Goal: Task Accomplishment & Management: Complete application form

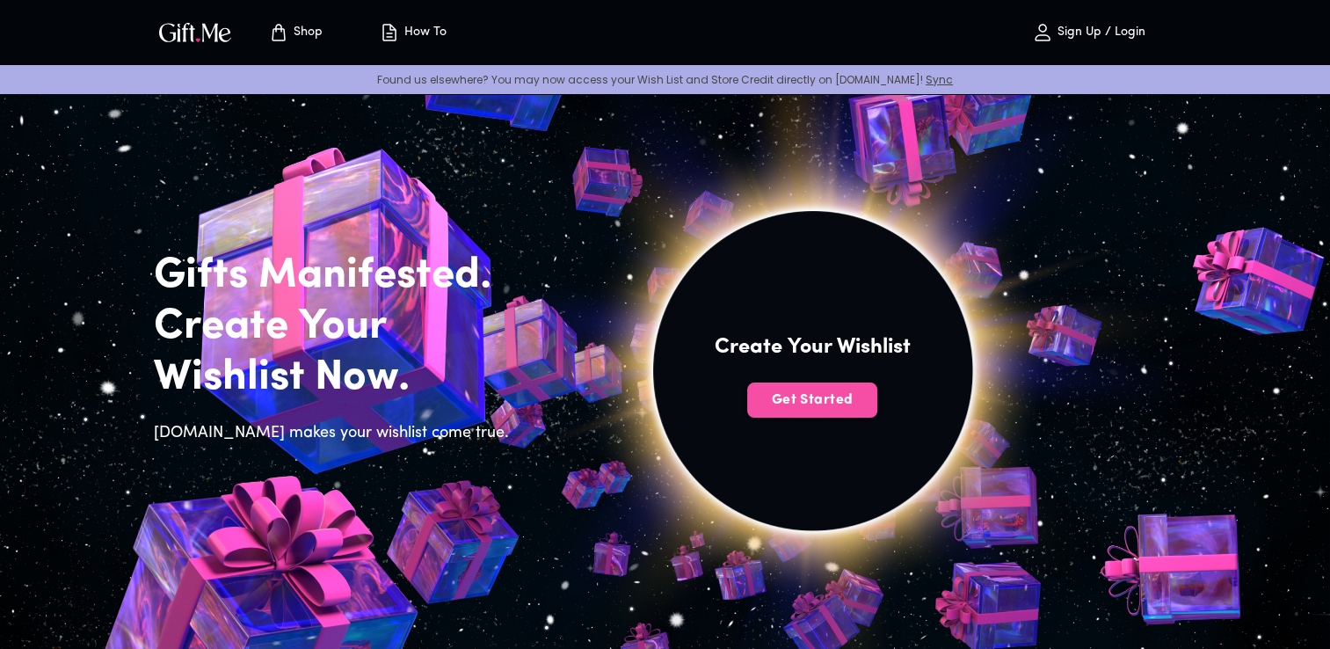
click at [854, 406] on span "Get Started" at bounding box center [812, 399] width 130 height 19
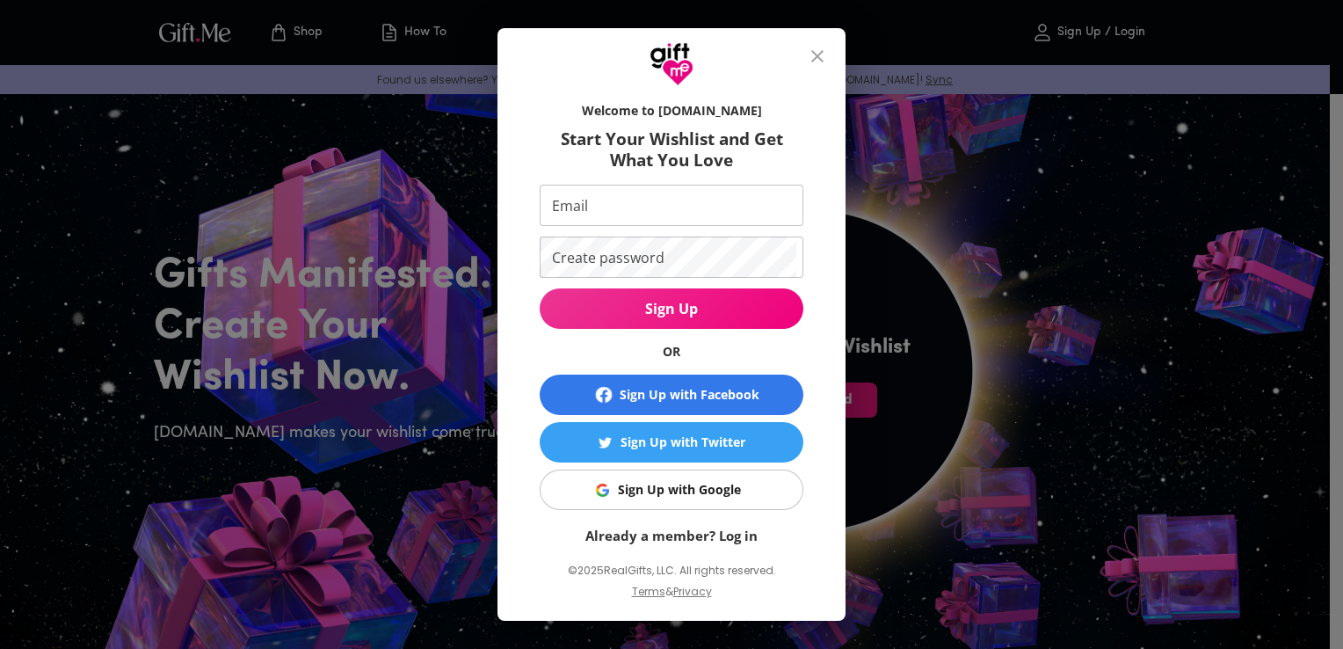
click at [700, 313] on span "Sign Up" at bounding box center [672, 308] width 264 height 19
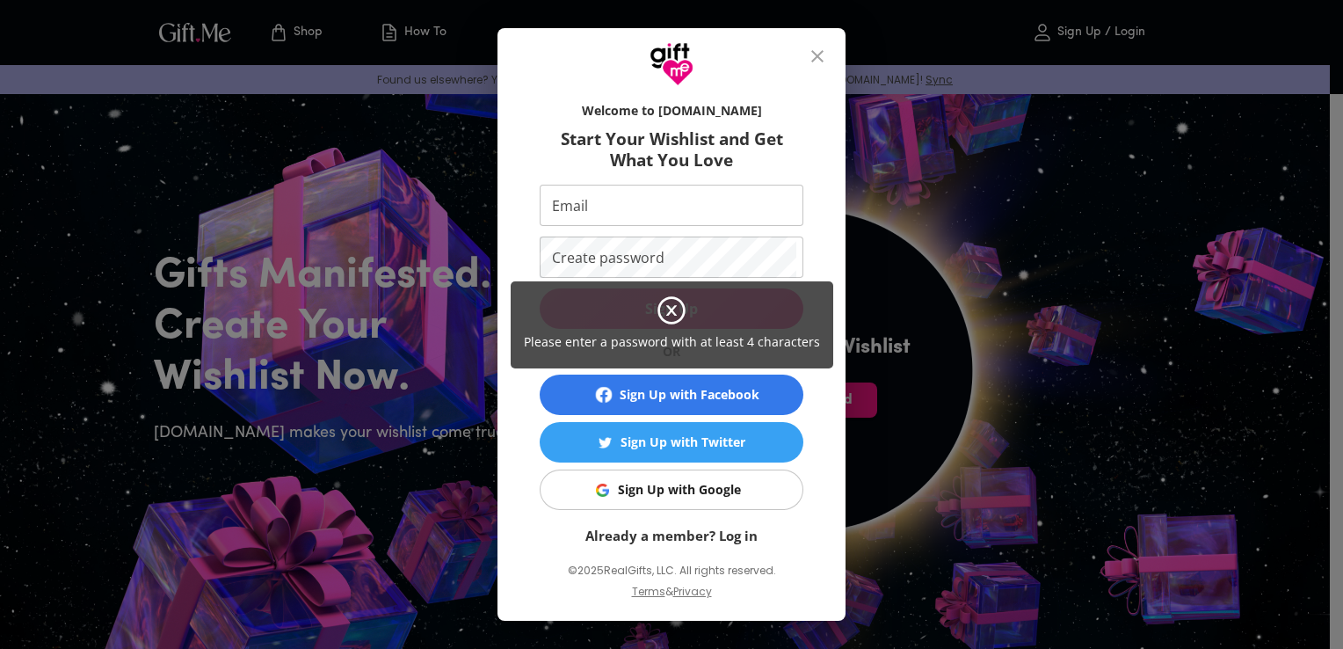
click at [665, 498] on div "Please enter a password with at least 4 characters" at bounding box center [671, 324] width 1343 height 649
click at [669, 487] on div "Please enter a password with at least 4 characters" at bounding box center [671, 324] width 1343 height 649
click at [717, 498] on div "Please enter a password with at least 4 characters" at bounding box center [671, 324] width 1343 height 649
click at [714, 487] on div "Please enter a password with at least 4 characters" at bounding box center [671, 324] width 1343 height 649
click at [717, 505] on div "Please enter a password with at least 4 characters" at bounding box center [671, 324] width 1343 height 649
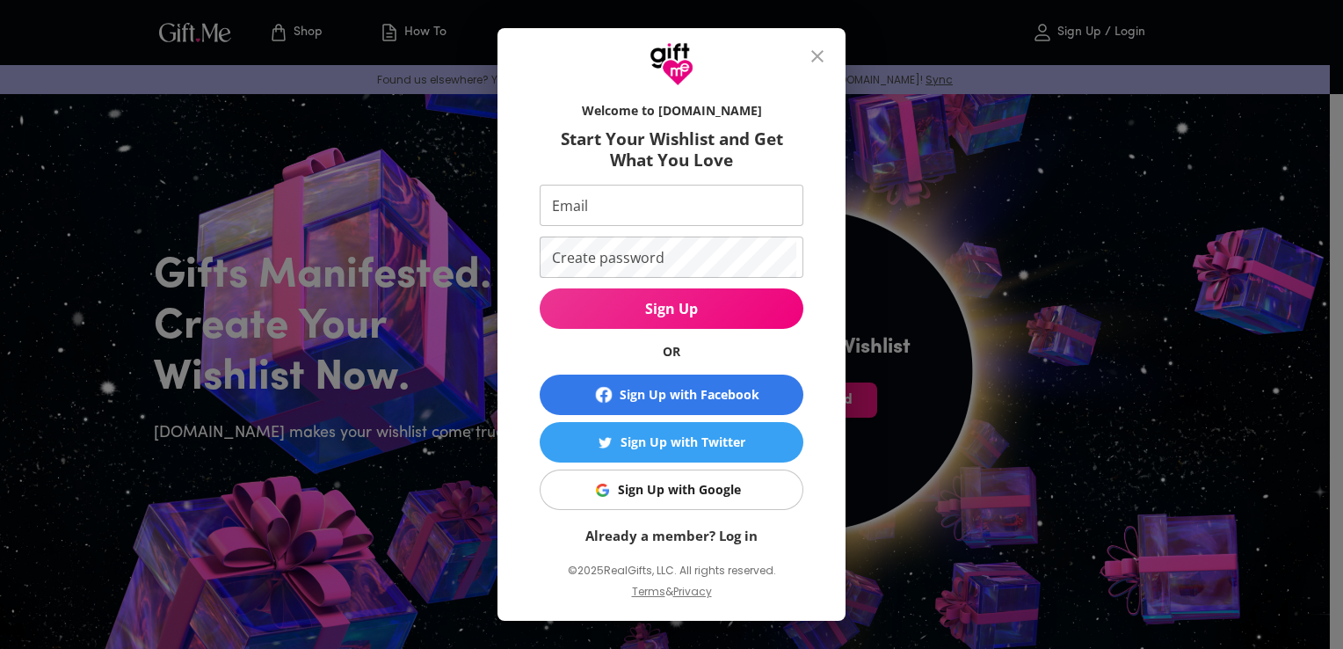
click at [825, 60] on icon "close" at bounding box center [817, 56] width 21 height 21
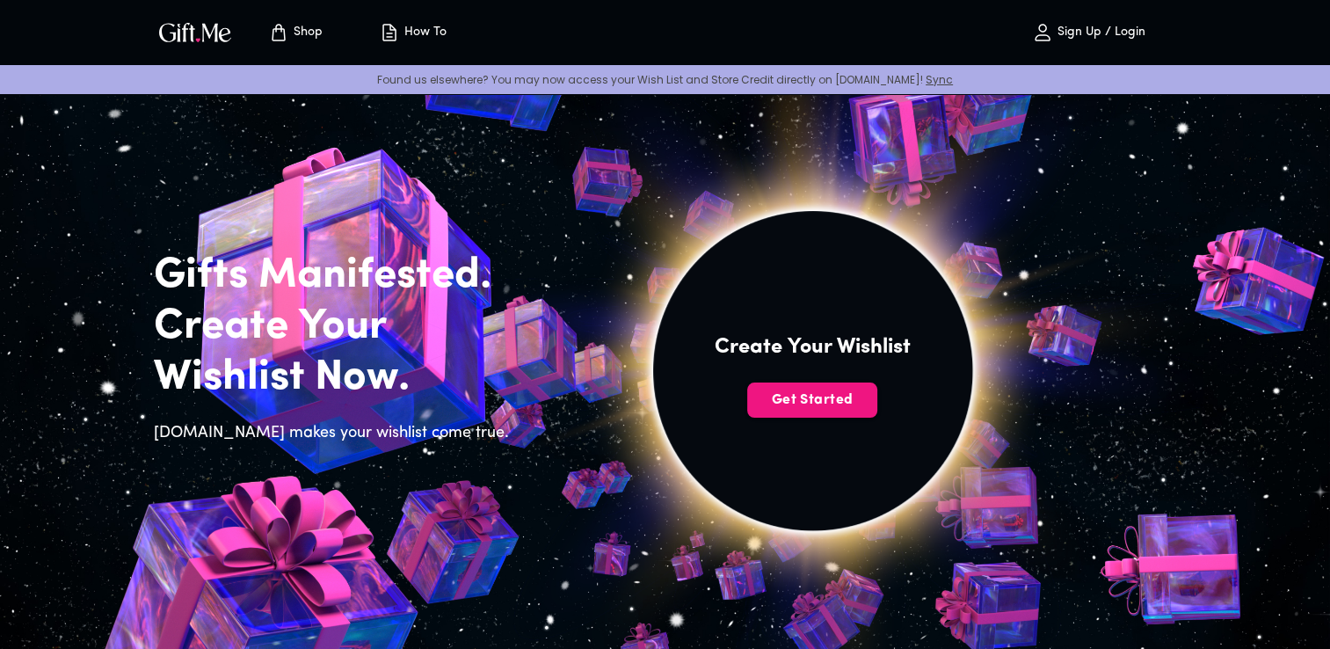
click at [1080, 26] on p "Sign Up / Login" at bounding box center [1099, 32] width 92 height 15
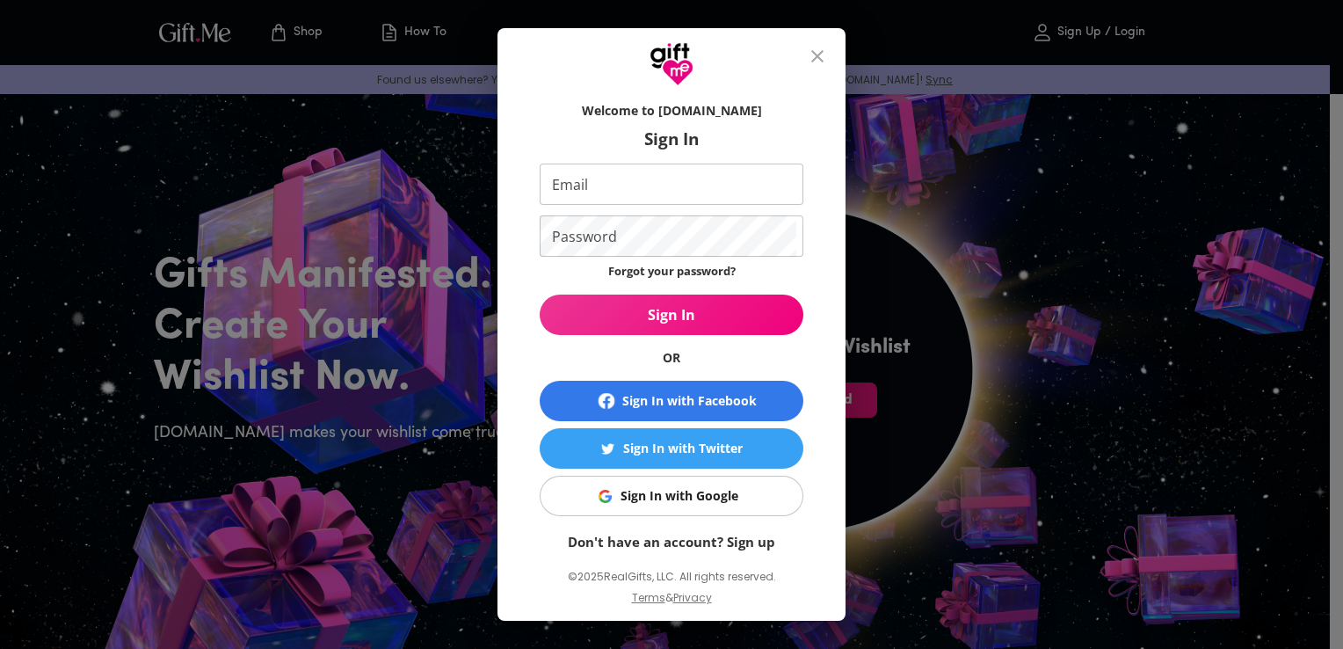
drag, startPoint x: 1033, startPoint y: 329, endPoint x: 728, endPoint y: 139, distance: 359.3
click at [1031, 327] on div "Welcome to Gift.me Sign In Email Email Password Password Forgot your password? …" at bounding box center [671, 324] width 1343 height 649
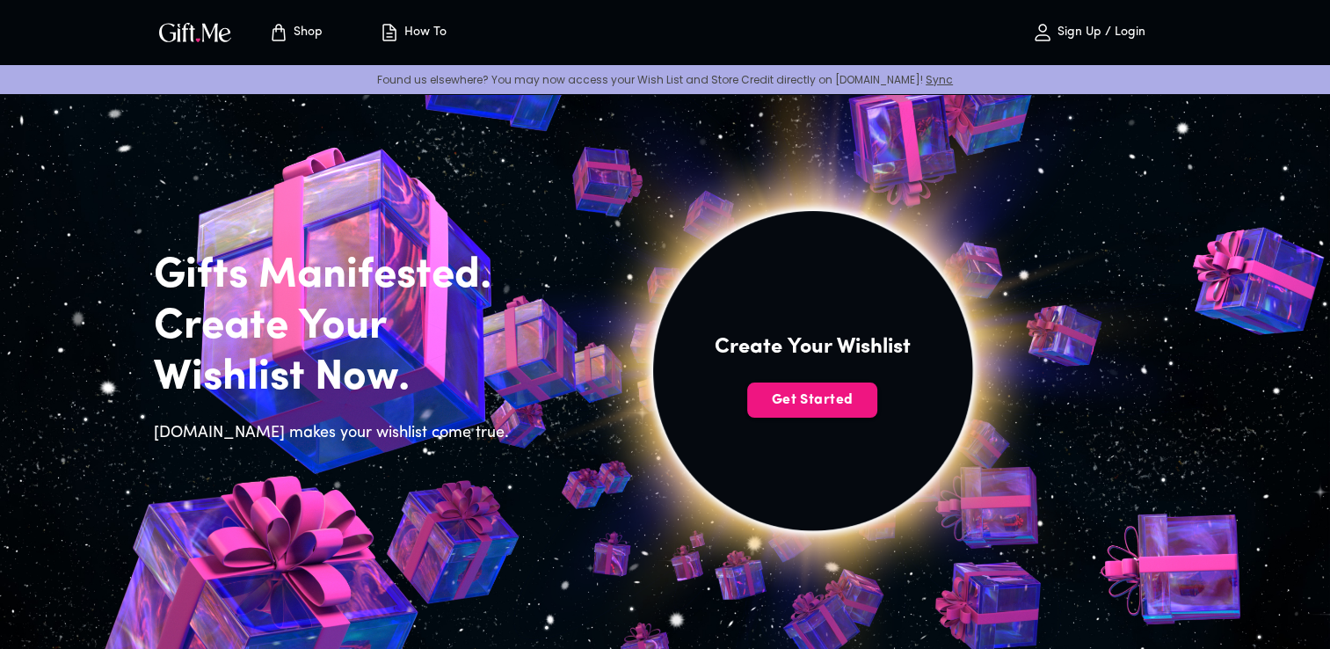
click at [1080, 37] on p "Sign Up / Login" at bounding box center [1099, 32] width 92 height 15
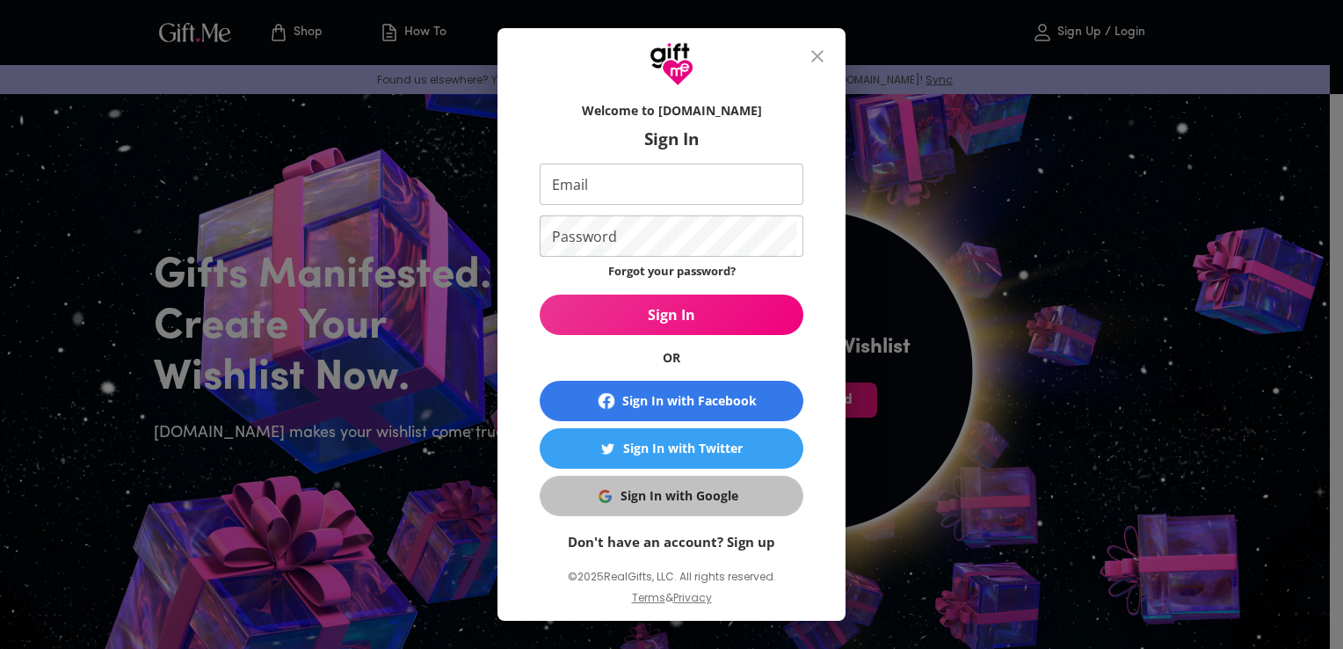
click at [641, 497] on div "Sign In with Google" at bounding box center [680, 495] width 118 height 19
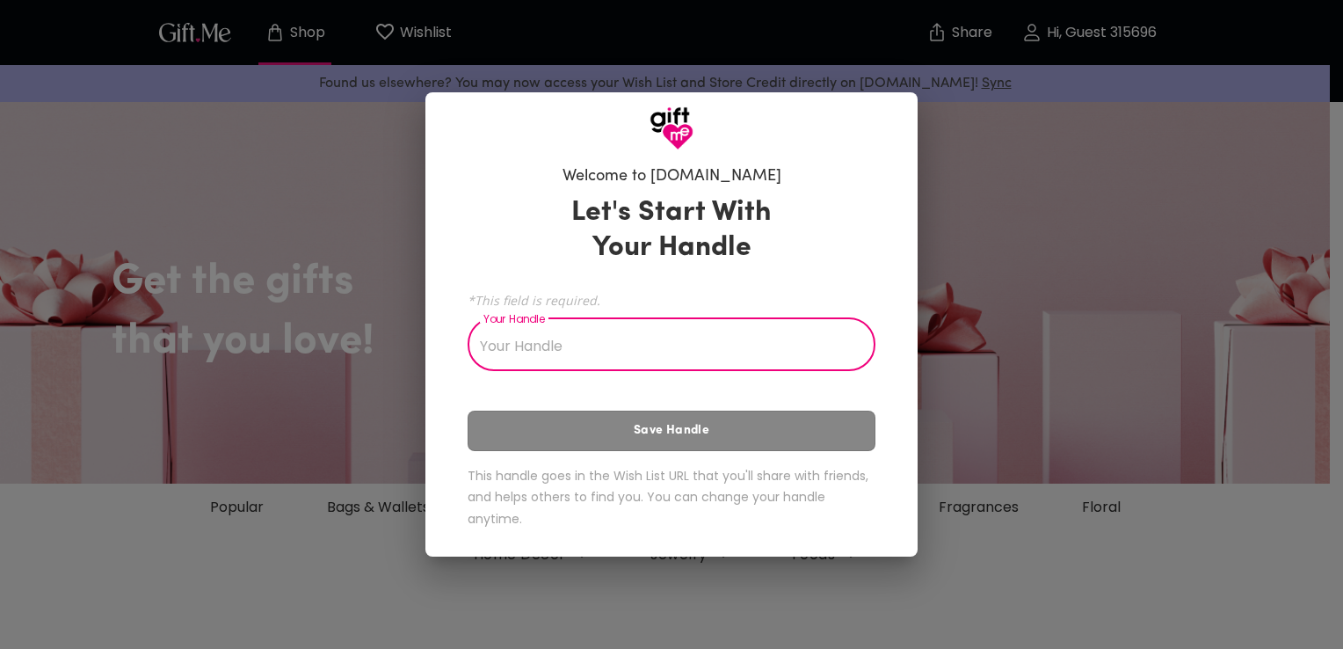
click at [518, 357] on input "Your Handle" at bounding box center [662, 346] width 389 height 49
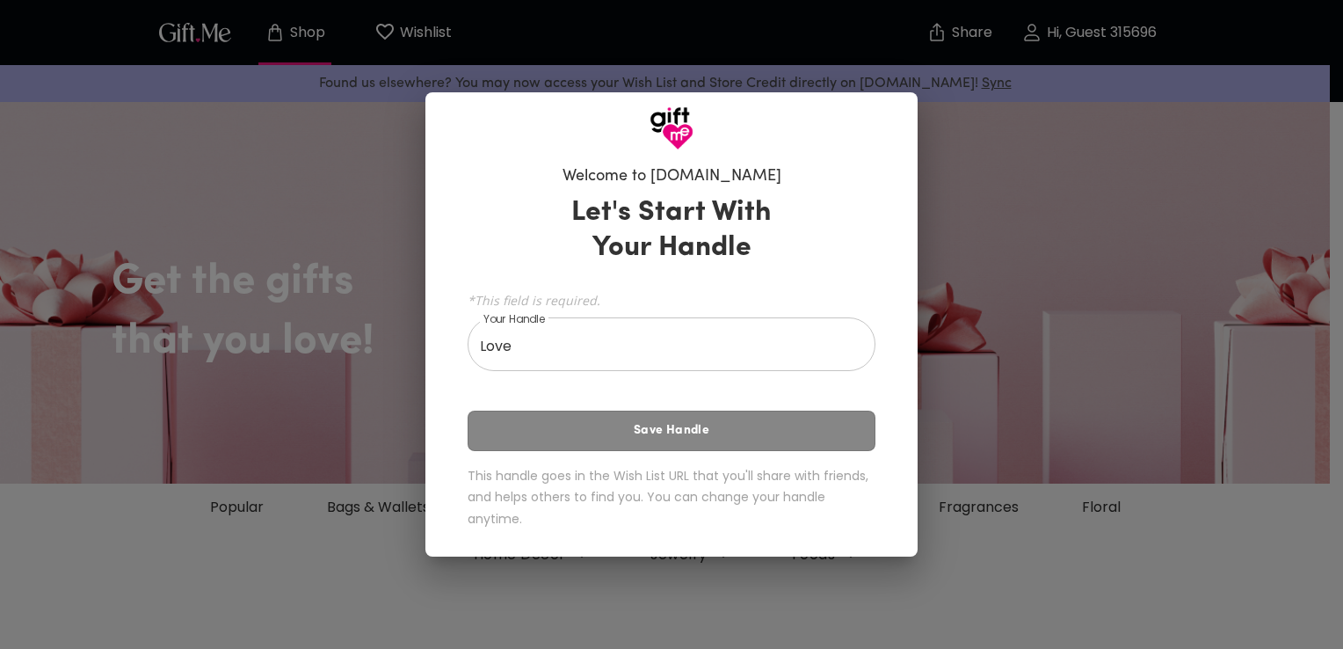
click at [597, 408] on div "Let's Start With Your Handle *This field is required. Your Handle Love Your Han…" at bounding box center [672, 365] width 408 height 356
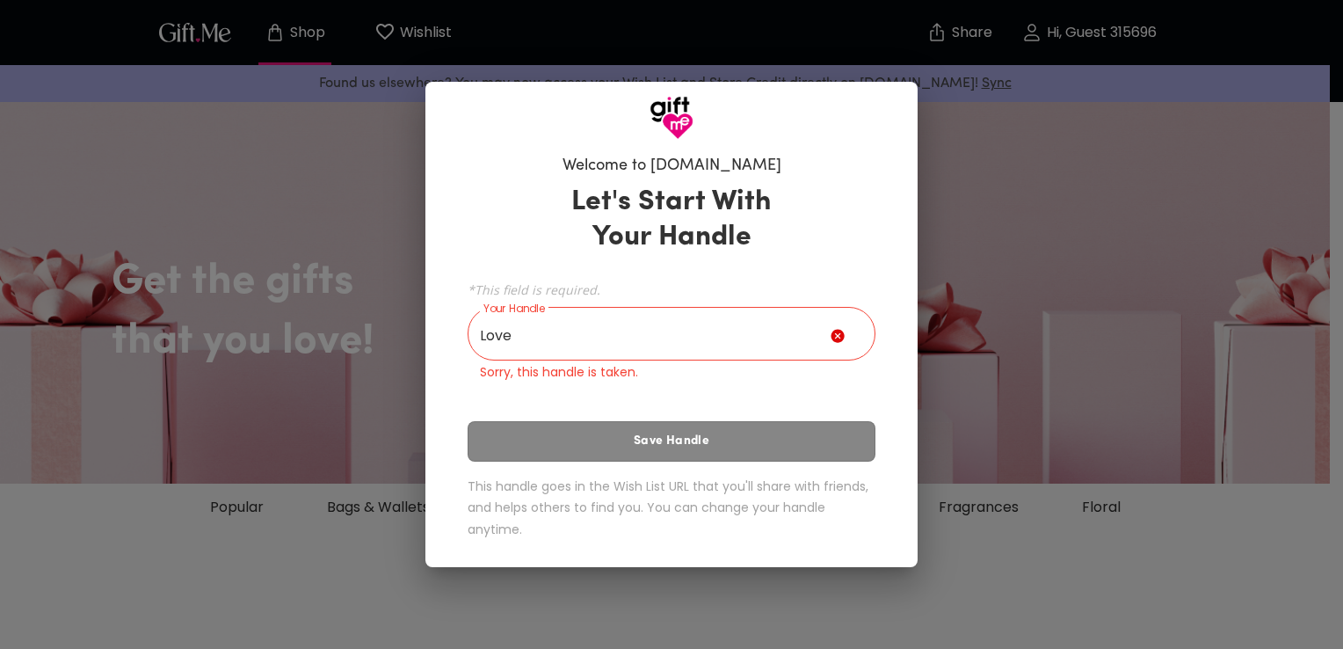
click at [601, 431] on div "Let's Start With Your Handle *This field is required. Your Handle Love Your Han…" at bounding box center [672, 365] width 408 height 377
click at [643, 339] on input "Love" at bounding box center [649, 335] width 363 height 49
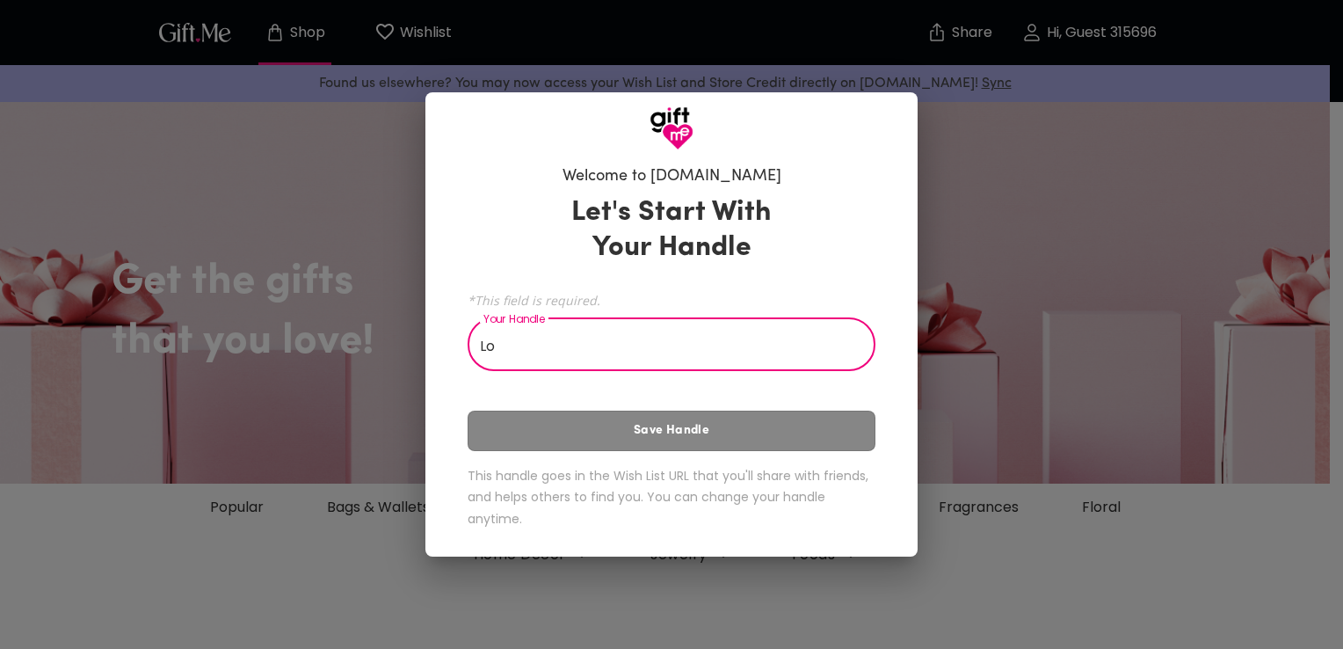
type input "L"
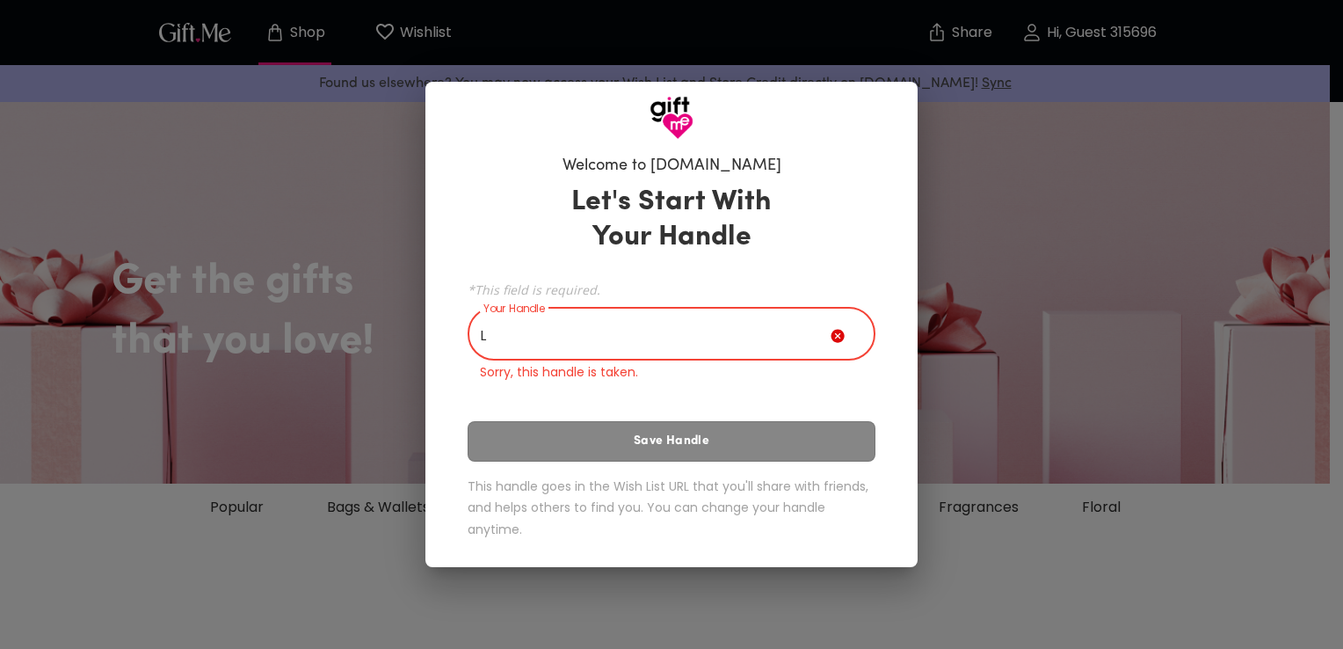
click at [767, 330] on input "L" at bounding box center [649, 335] width 363 height 49
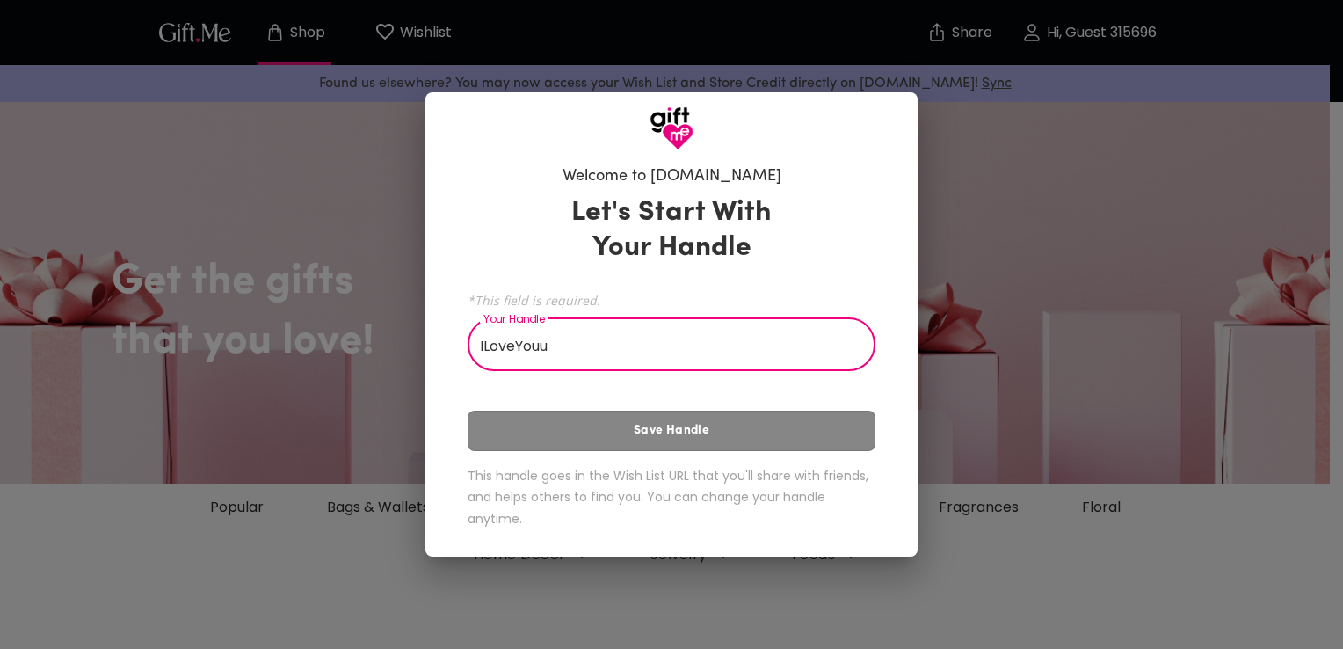
click at [797, 440] on div "Let's Start With Your Handle *This field is required. Your Handle ILoveYouu You…" at bounding box center [672, 365] width 408 height 356
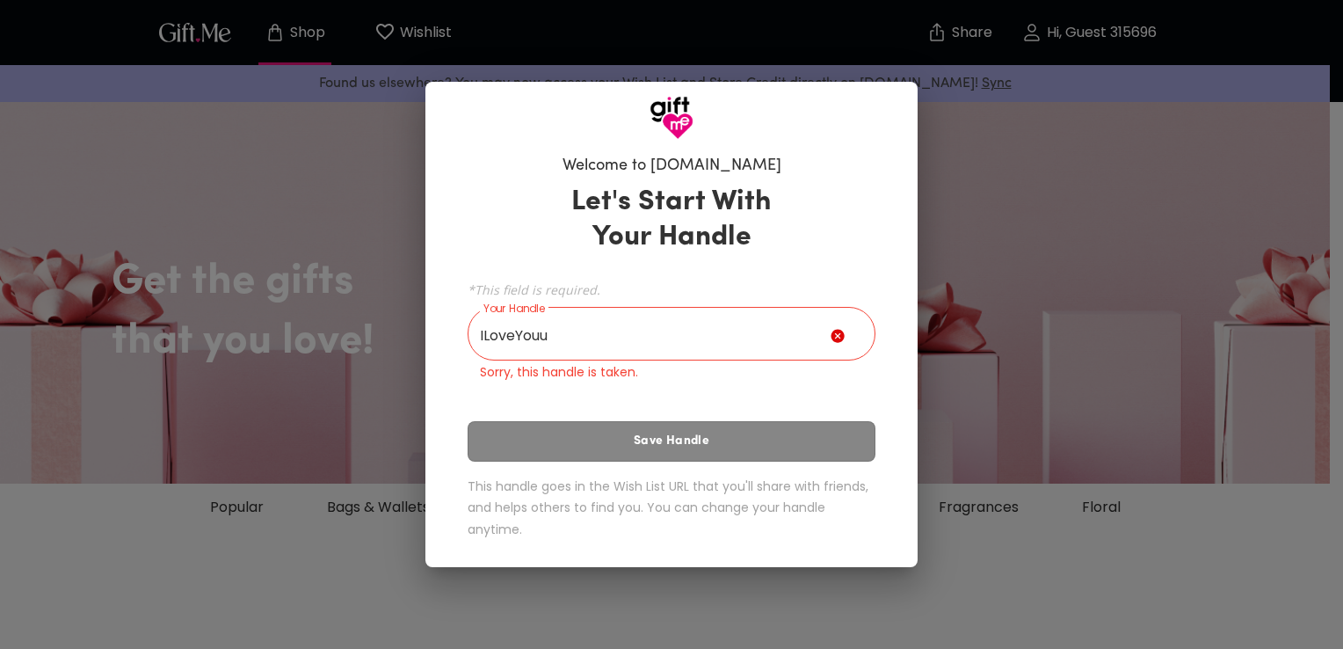
click at [695, 326] on input "ILoveYouu" at bounding box center [649, 335] width 363 height 49
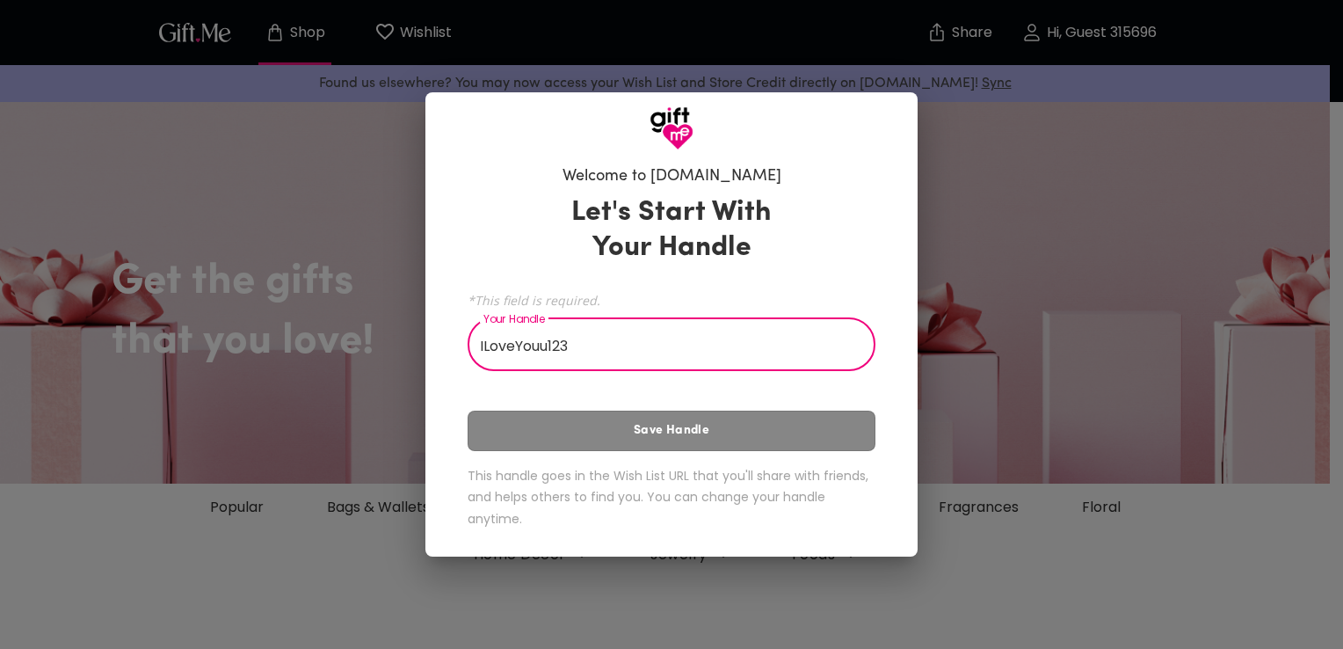
type input "ILoveYouu123"
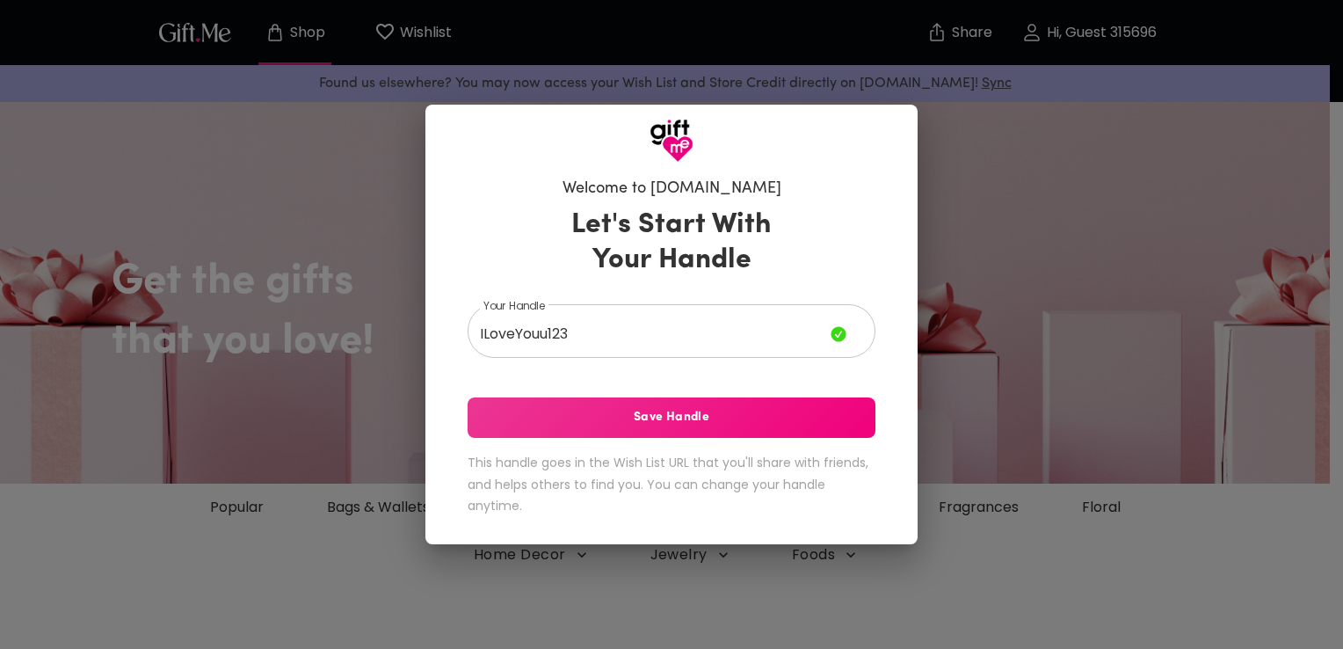
click at [724, 440] on div "Let's Start With Your Handle Your Handle ILoveYouu123 Your Handle Save Handle T…" at bounding box center [672, 365] width 408 height 331
click at [731, 424] on span "Save Handle" at bounding box center [672, 417] width 408 height 19
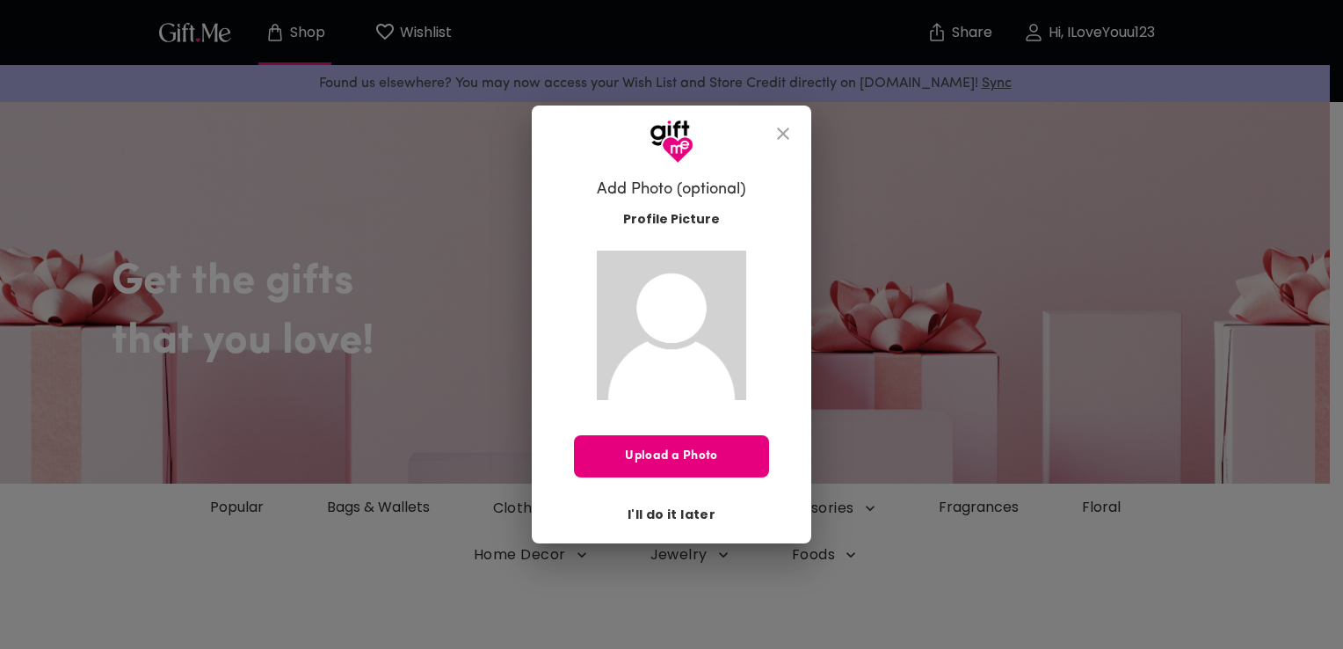
click at [685, 509] on span "I'll do it later" at bounding box center [672, 514] width 88 height 19
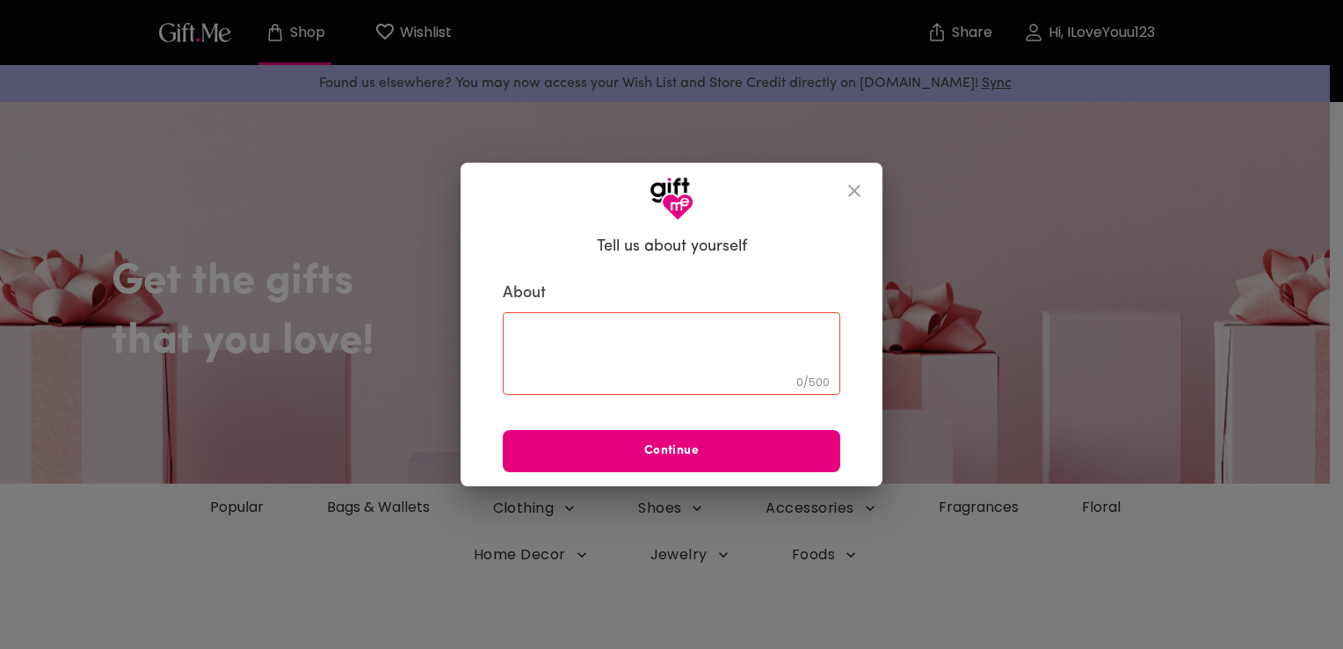
click at [689, 345] on textarea at bounding box center [671, 353] width 313 height 50
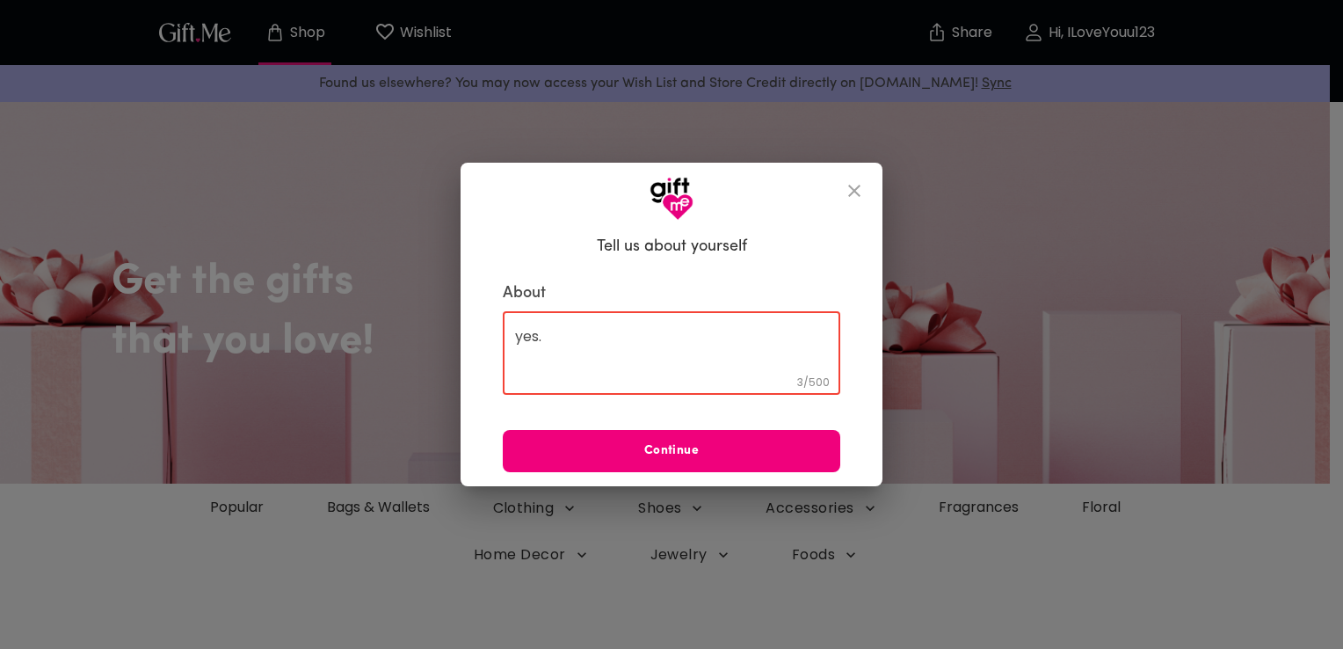
type textarea "yes."
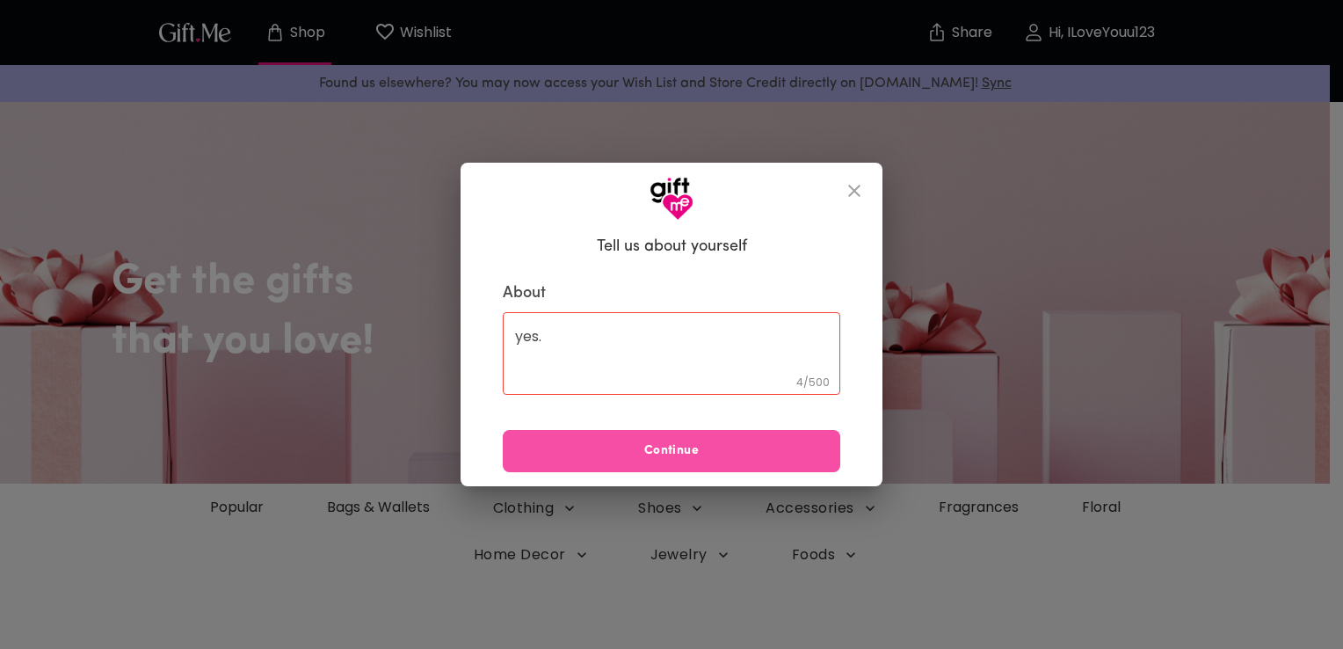
click at [735, 447] on span "Continue" at bounding box center [672, 450] width 338 height 19
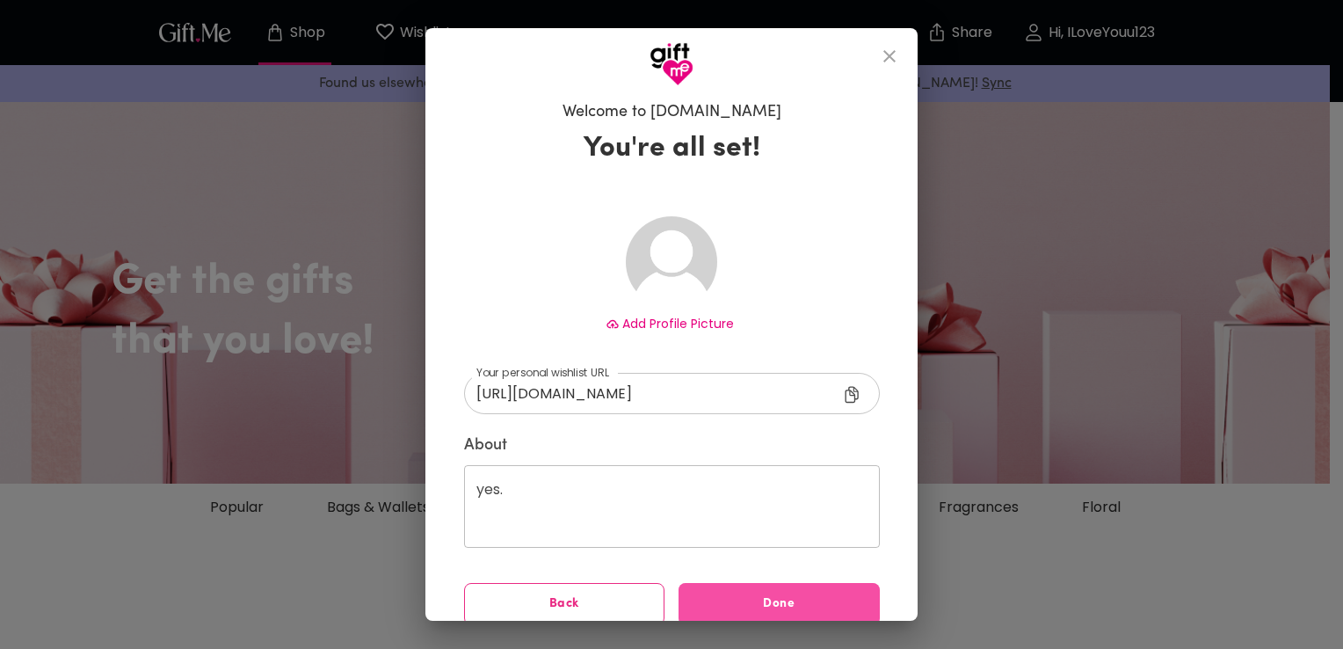
click at [751, 600] on span "Done" at bounding box center [779, 603] width 201 height 19
